Goal: Transaction & Acquisition: Book appointment/travel/reservation

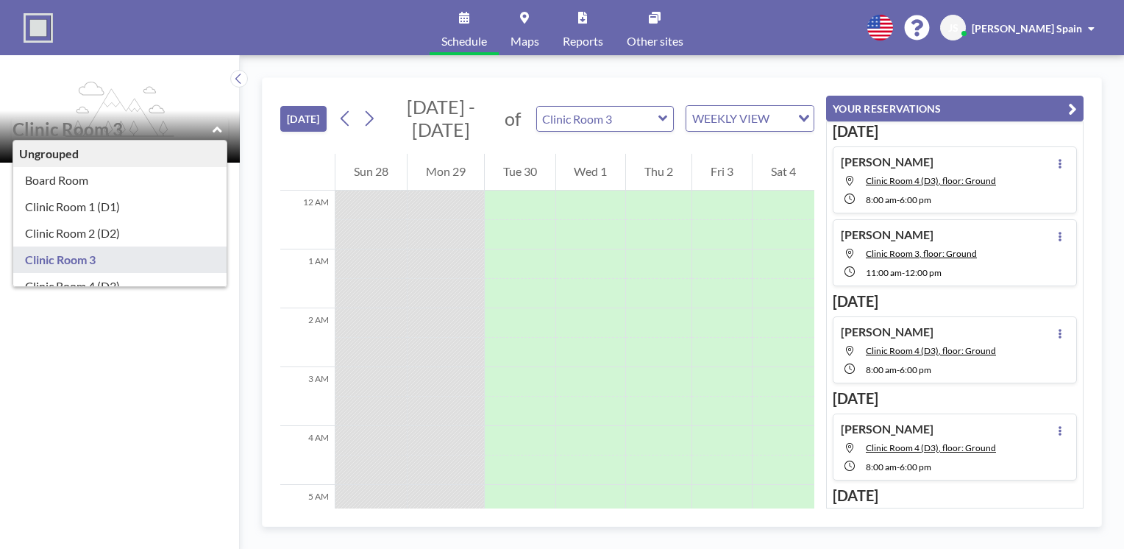
click at [207, 125] on input "text" at bounding box center [113, 128] width 200 height 21
type input "Clinic Room 1 (D1)"
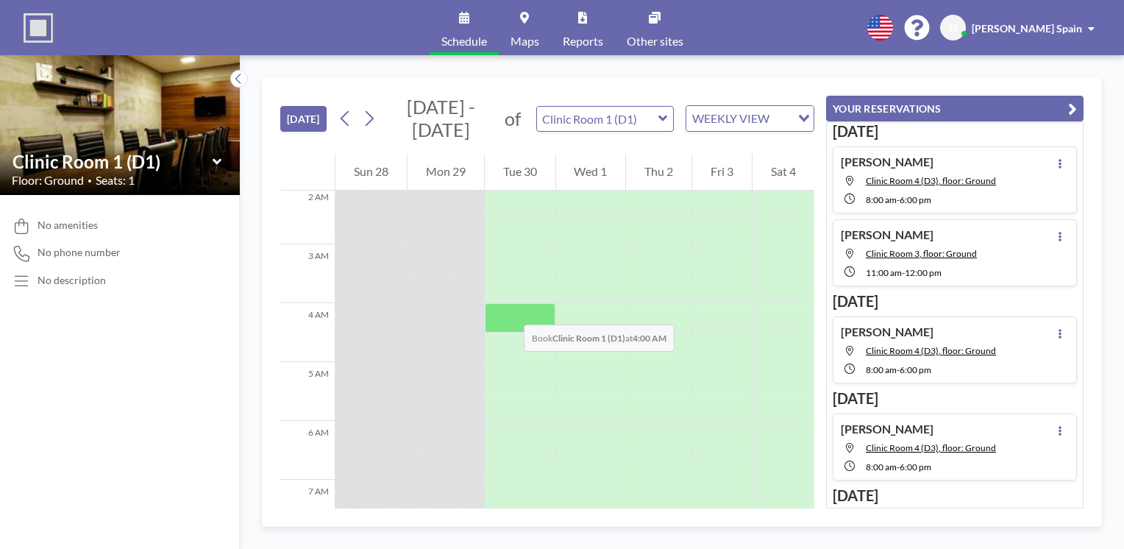
scroll to position [147, 0]
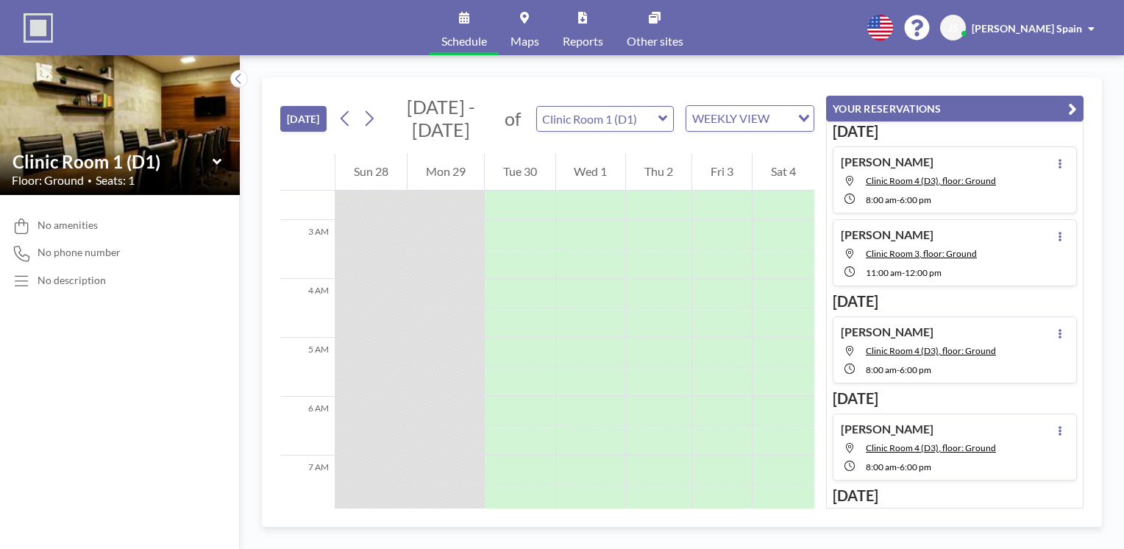
drag, startPoint x: 385, startPoint y: 313, endPoint x: 328, endPoint y: 308, distance: 56.9
click at [336, 313] on div at bounding box center [370, 322] width 71 height 29
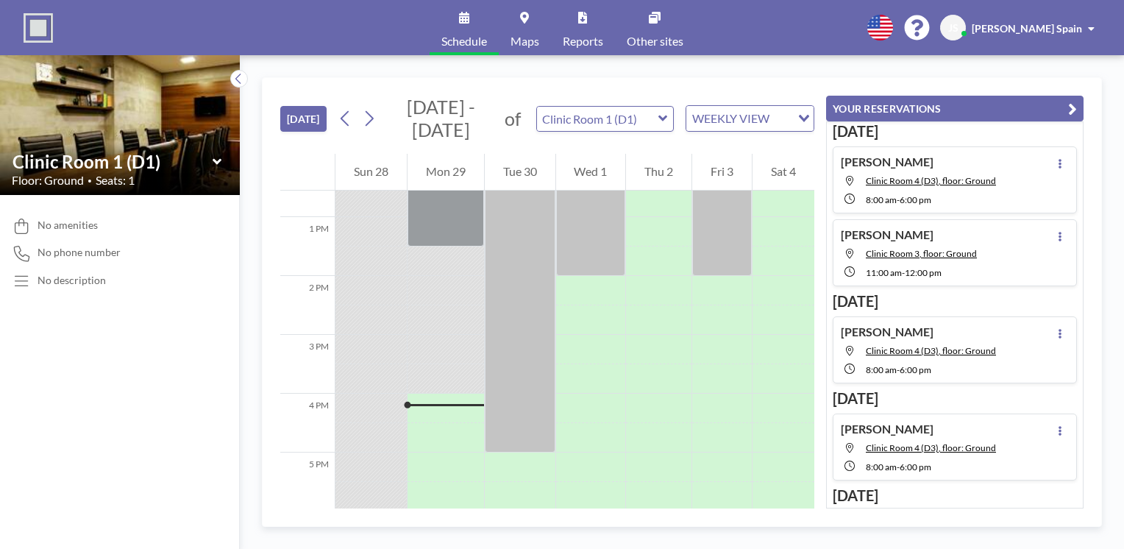
scroll to position [736, 0]
click at [213, 163] on icon at bounding box center [218, 161] width 10 height 15
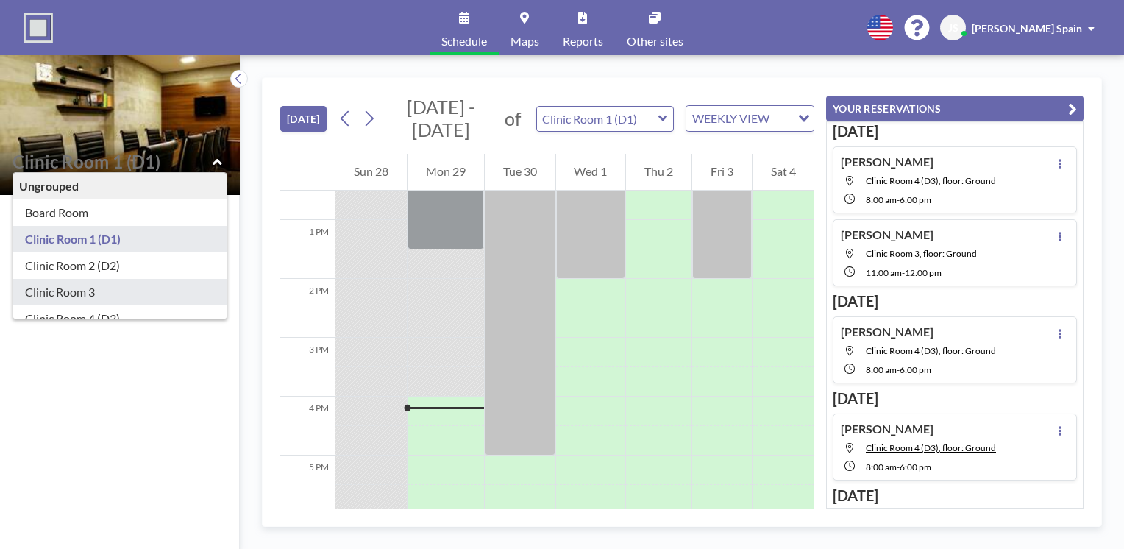
type input "Clinic Room 3"
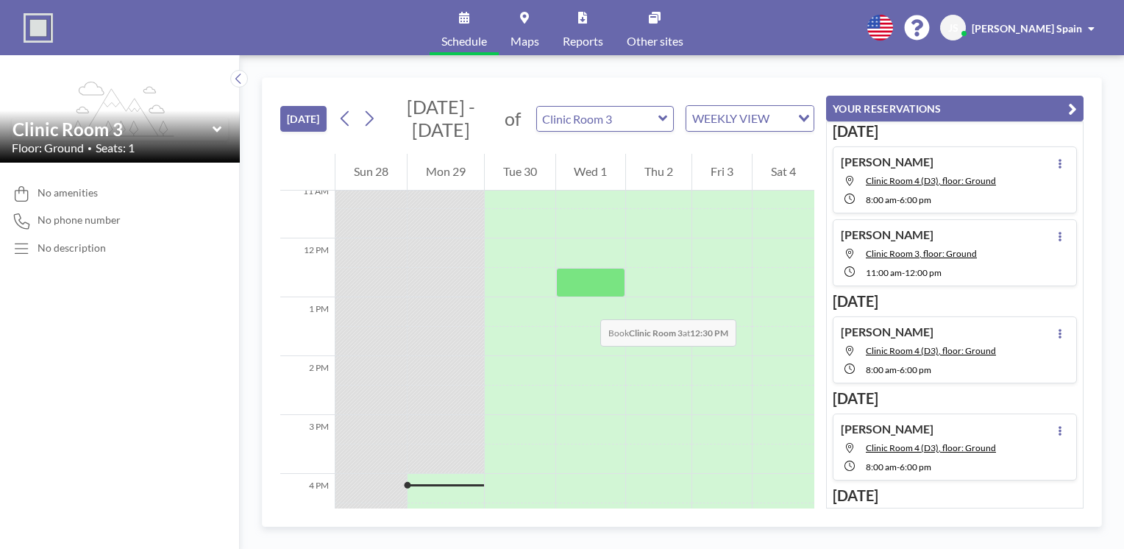
scroll to position [662, 0]
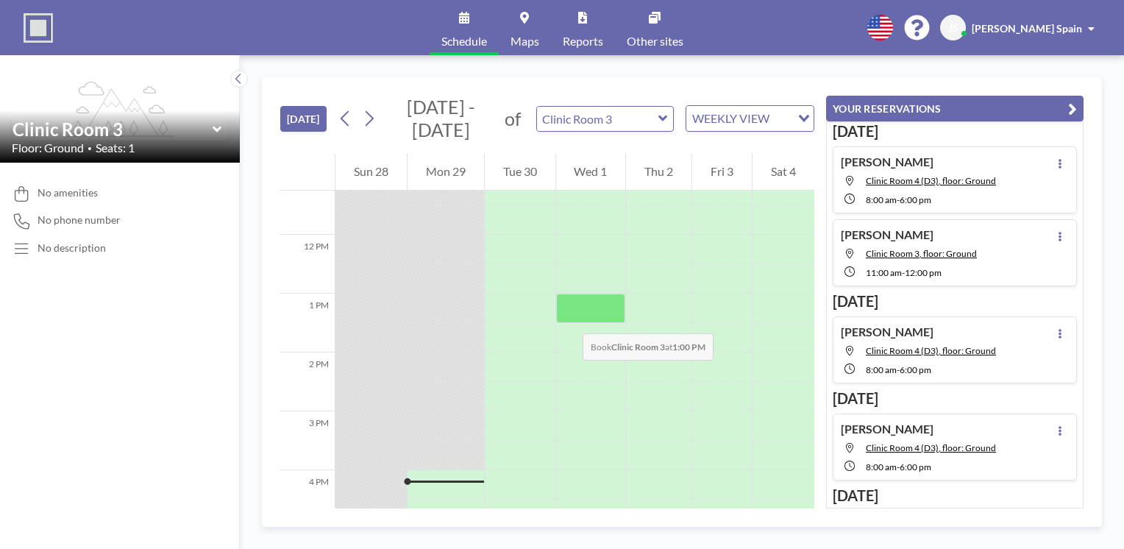
click at [568, 319] on div at bounding box center [591, 308] width 70 height 29
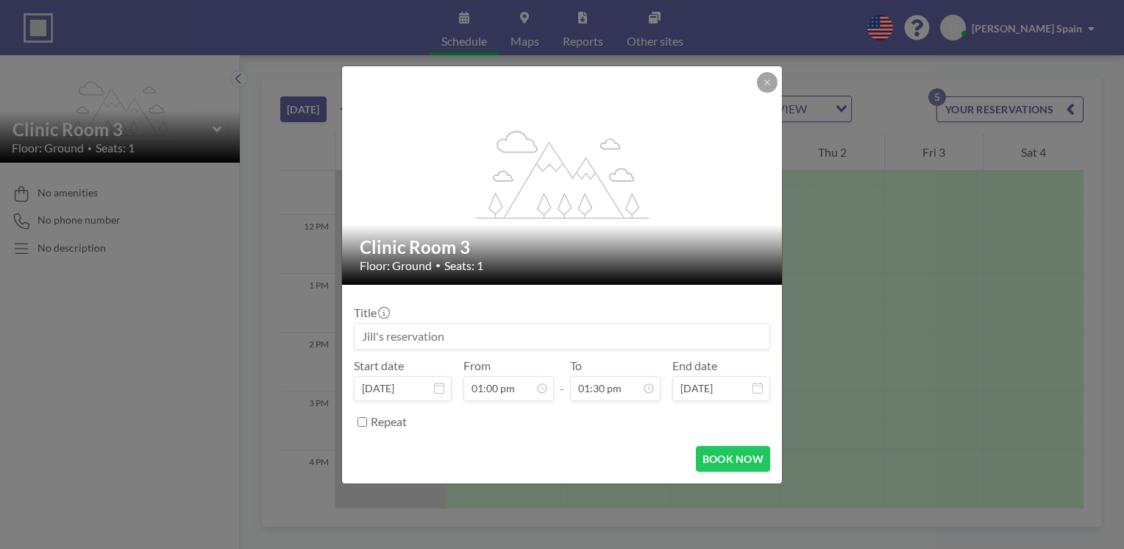
click at [561, 328] on input at bounding box center [562, 336] width 415 height 25
click at [731, 461] on button "BOOK NOW" at bounding box center [733, 459] width 74 height 26
type input "Satu"
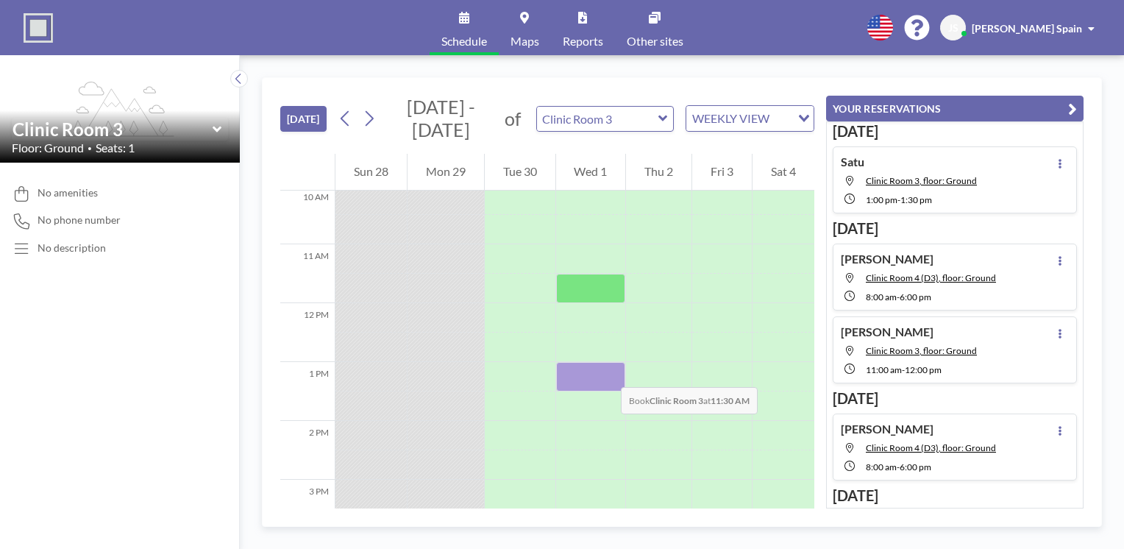
scroll to position [662, 0]
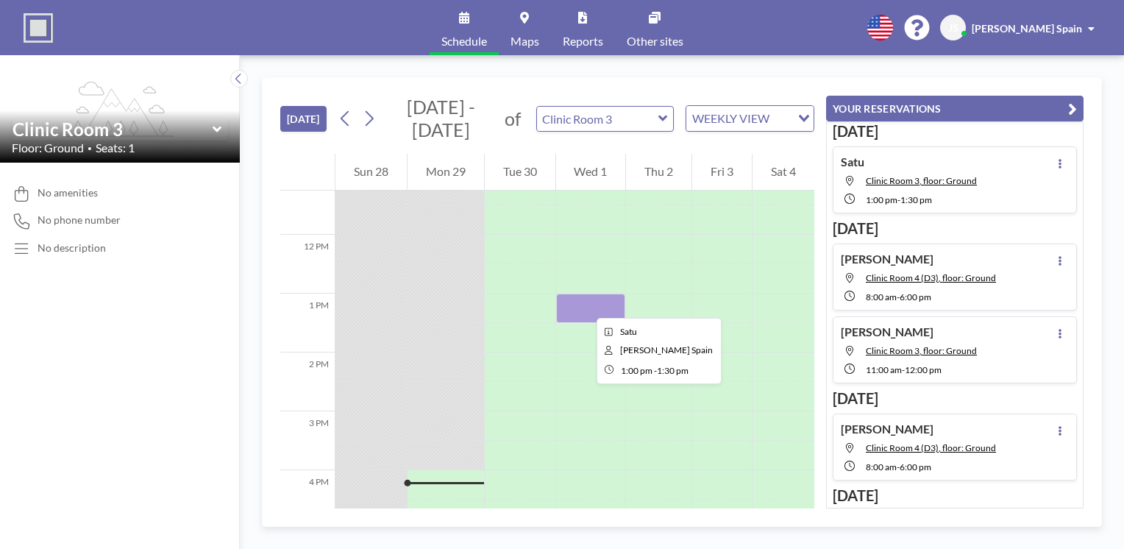
click at [585, 305] on div at bounding box center [591, 308] width 70 height 29
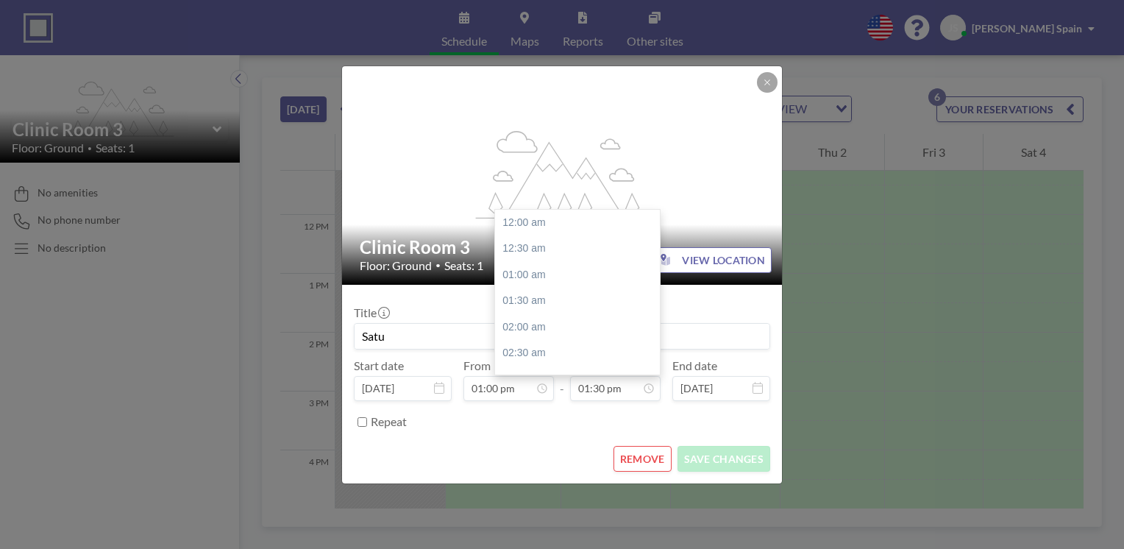
scroll to position [706, 0]
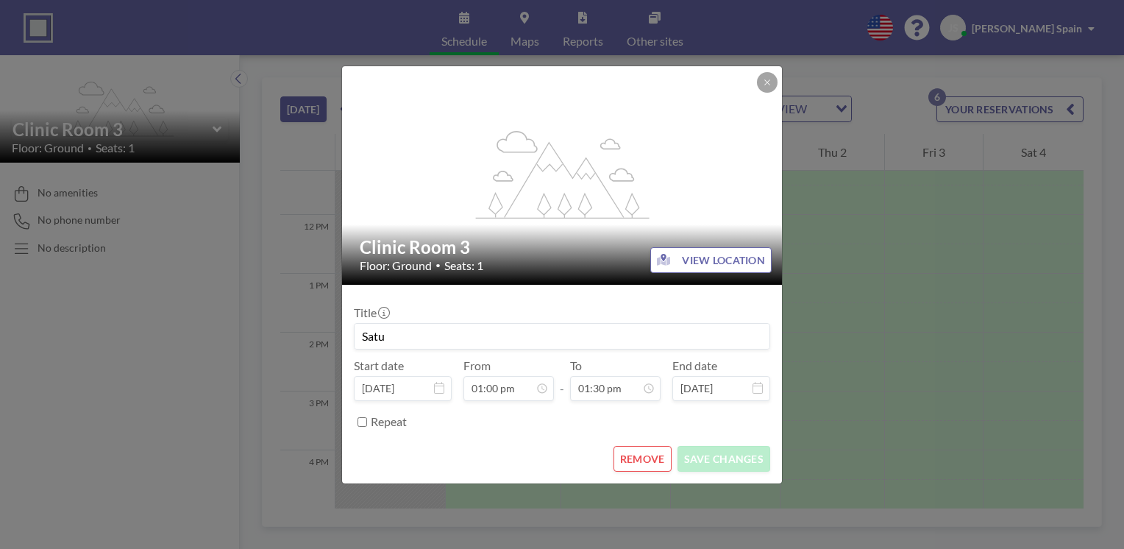
click at [644, 461] on button "REMOVE" at bounding box center [643, 459] width 58 height 26
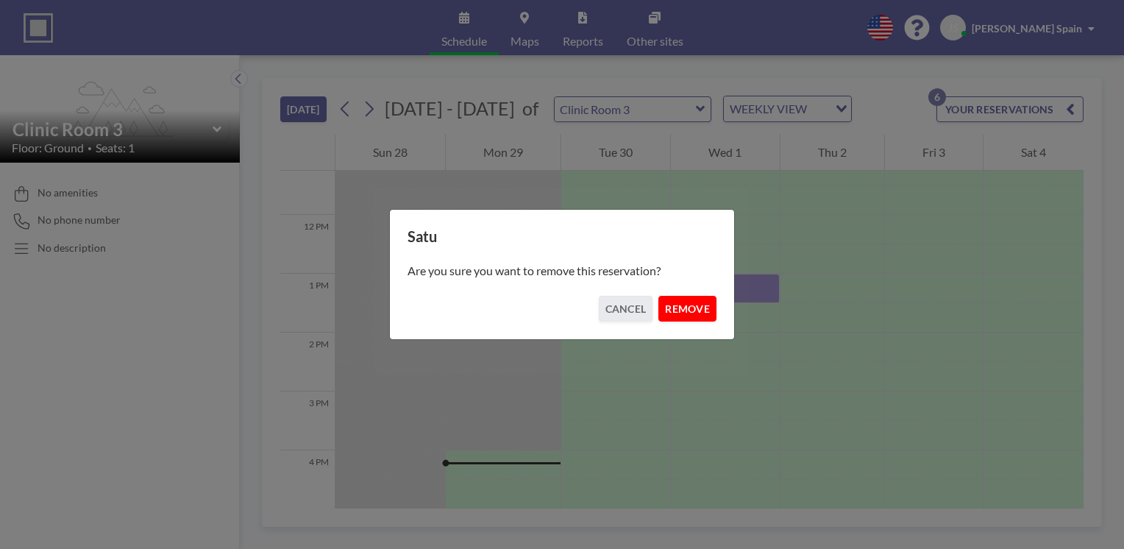
click at [677, 313] on button "REMOVE" at bounding box center [687, 309] width 58 height 26
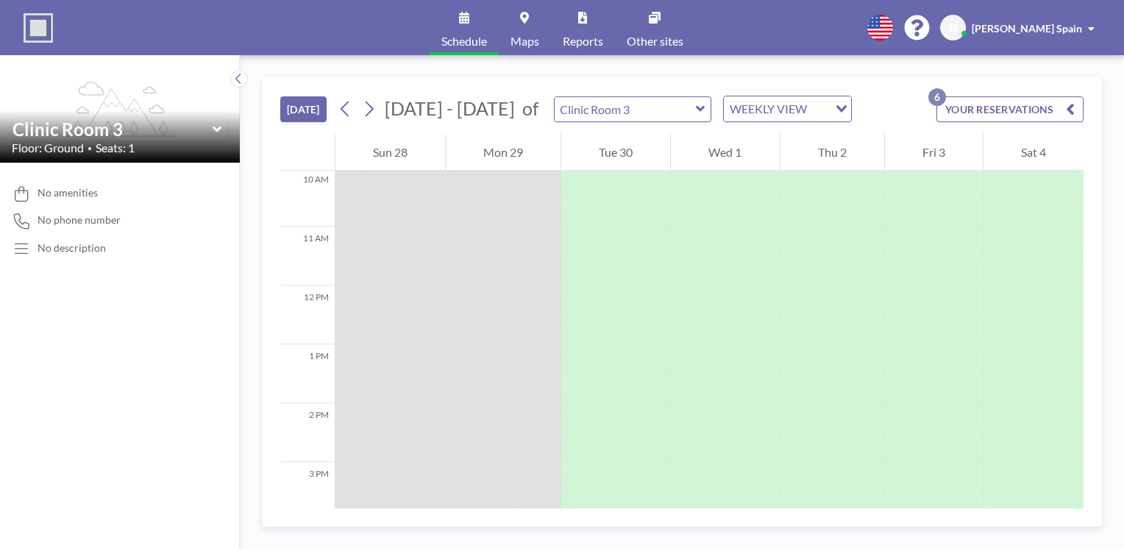
scroll to position [589, 0]
click at [369, 113] on icon at bounding box center [370, 109] width 8 height 15
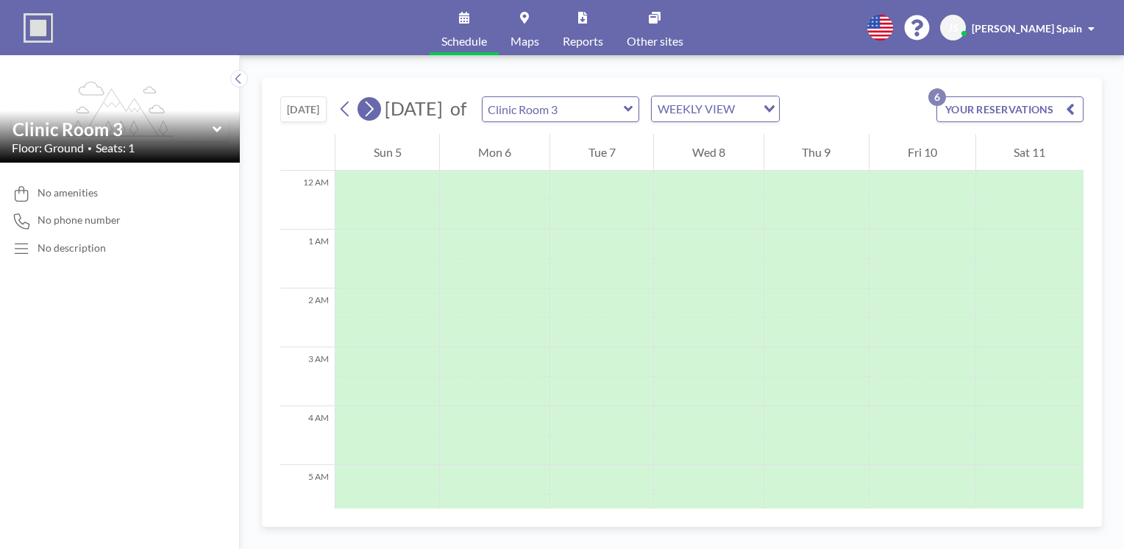
click at [369, 113] on icon at bounding box center [370, 109] width 8 height 15
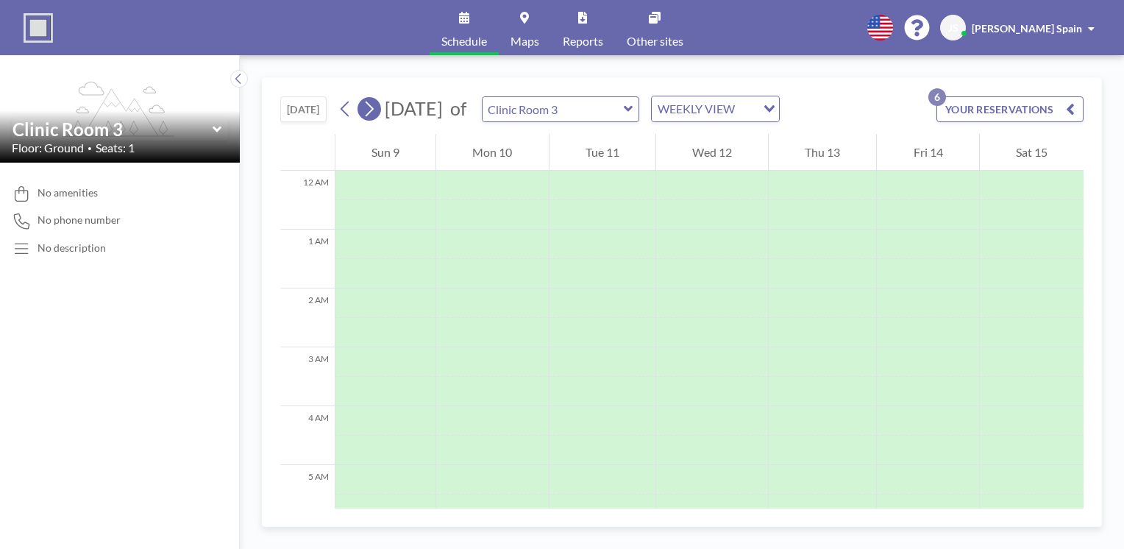
click at [369, 113] on icon at bounding box center [370, 109] width 8 height 15
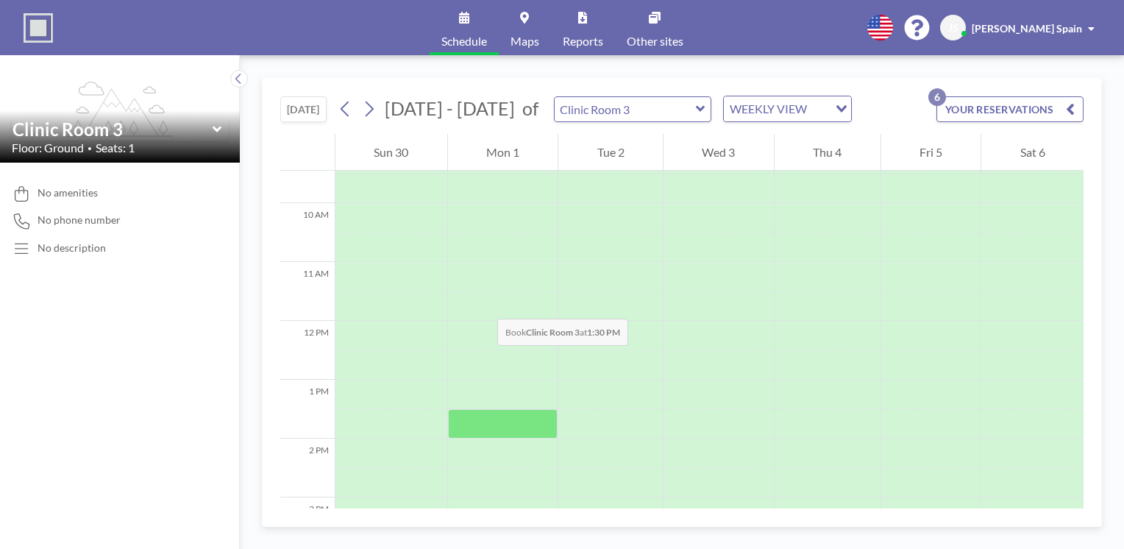
scroll to position [662, 0]
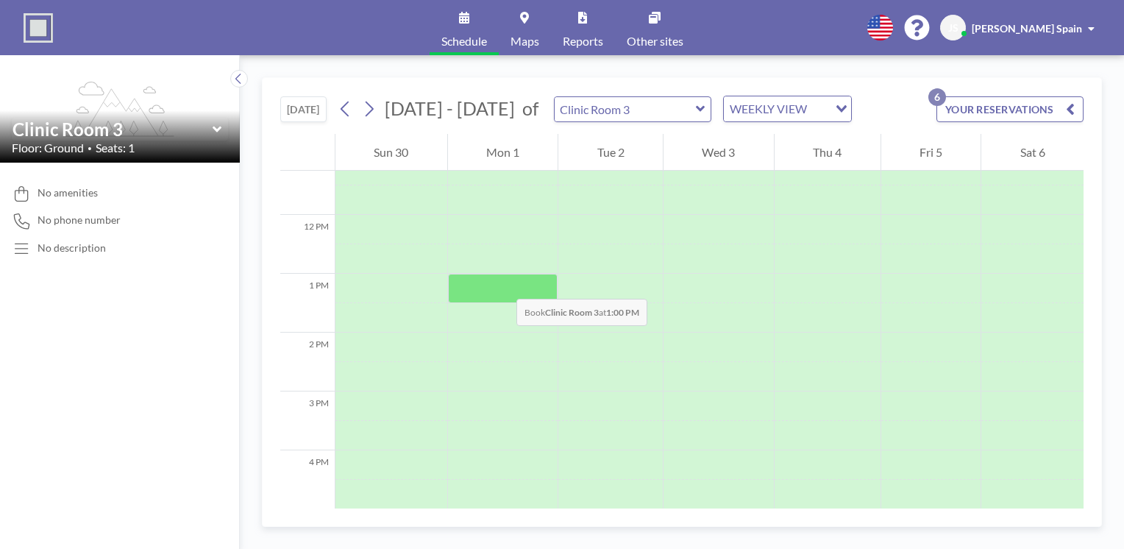
click at [503, 285] on div at bounding box center [503, 288] width 110 height 29
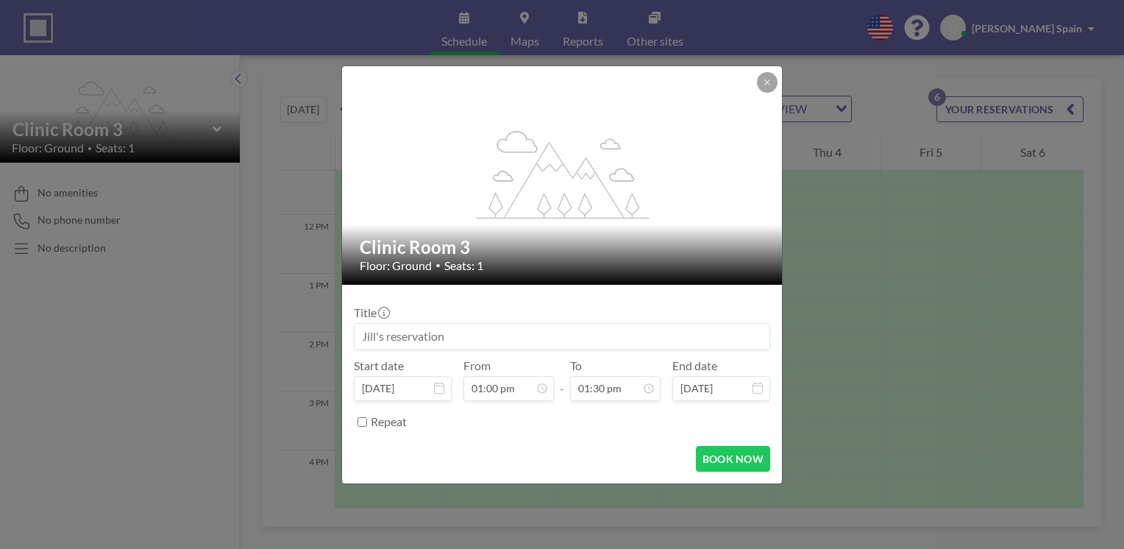
scroll to position [681, 0]
click at [463, 334] on input at bounding box center [562, 336] width 415 height 25
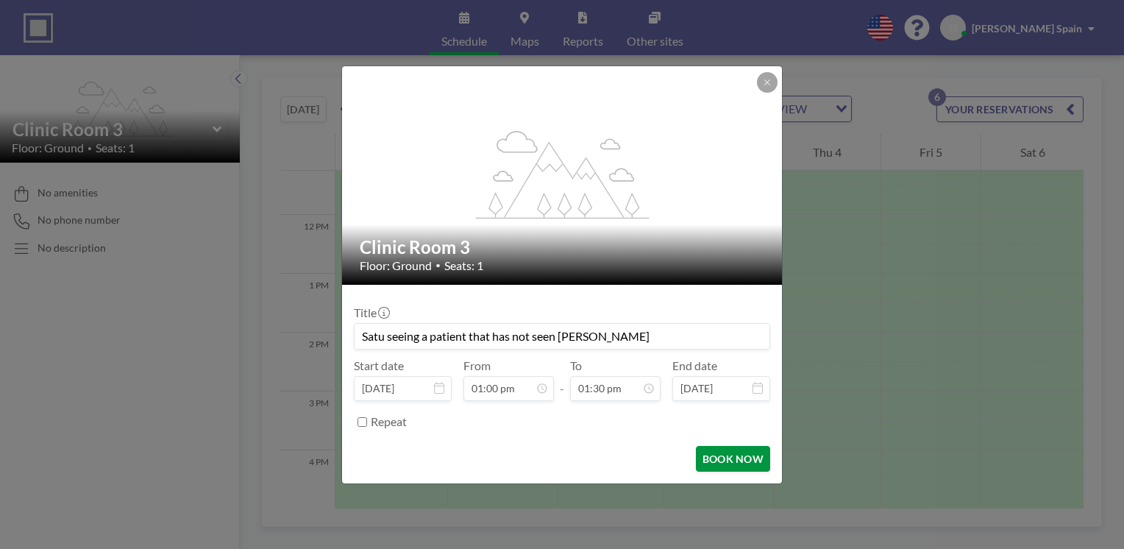
click at [750, 455] on button "BOOK NOW" at bounding box center [733, 459] width 74 height 26
type input "Satu seeing a patient that has not seen philip"
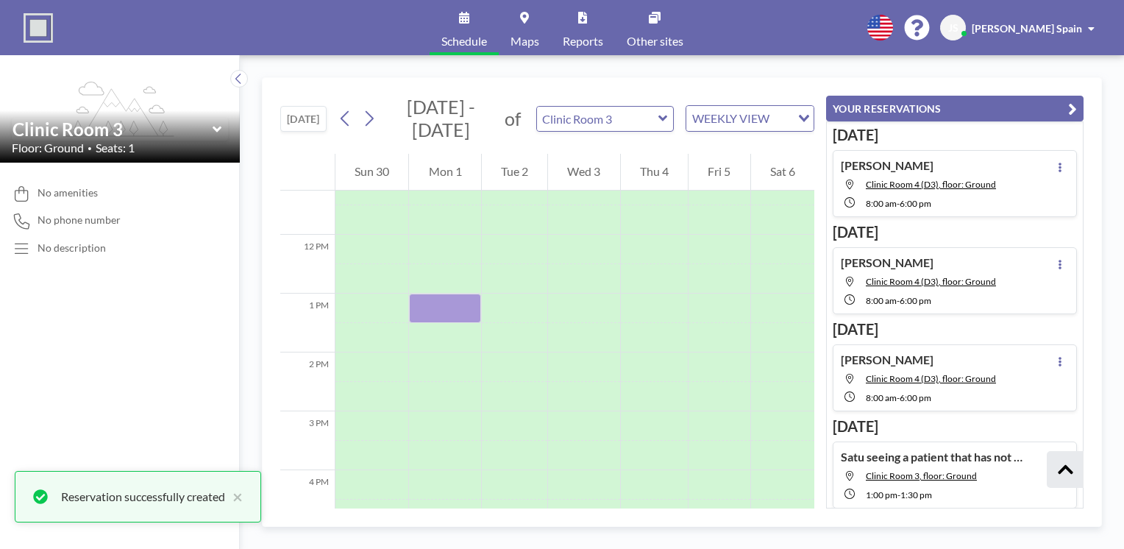
scroll to position [167, 0]
